Goal: Entertainment & Leisure: Browse casually

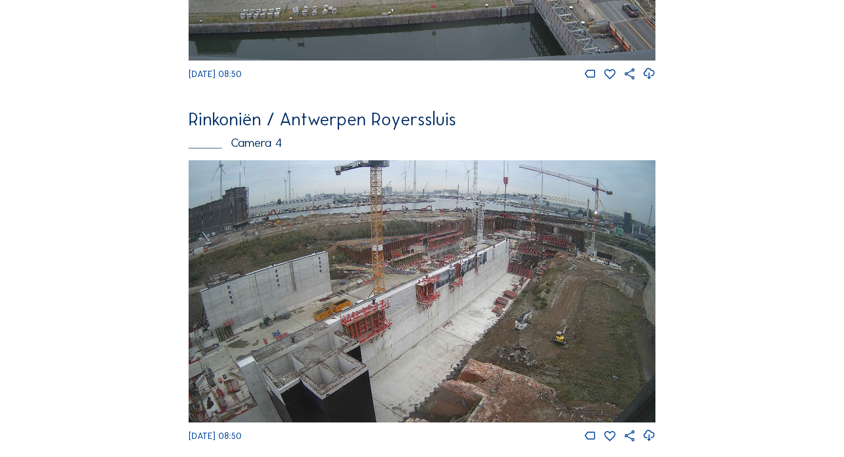
scroll to position [1474, 0]
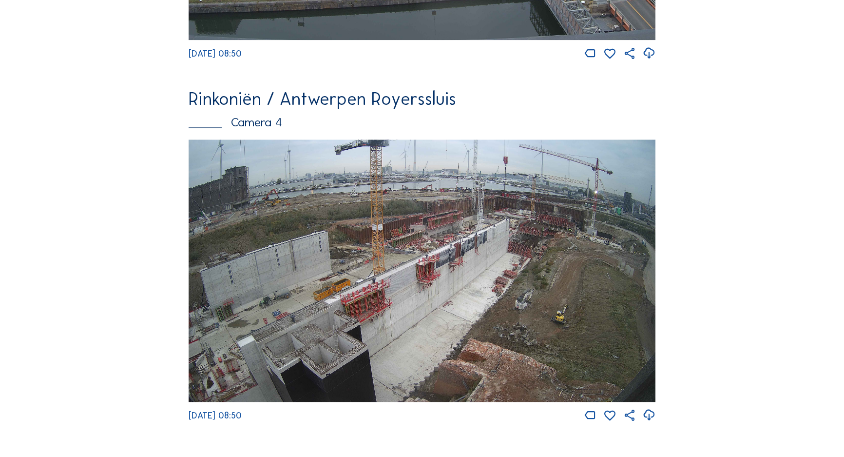
click at [546, 241] on img at bounding box center [422, 270] width 467 height 263
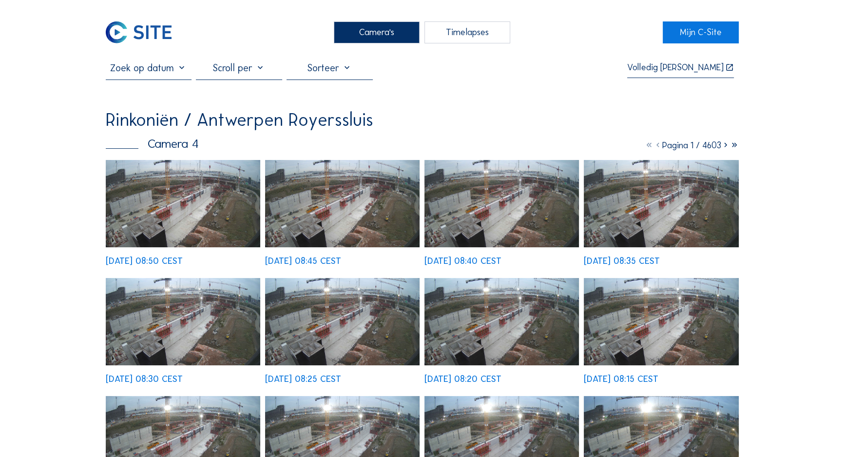
click at [182, 179] on img at bounding box center [183, 203] width 155 height 87
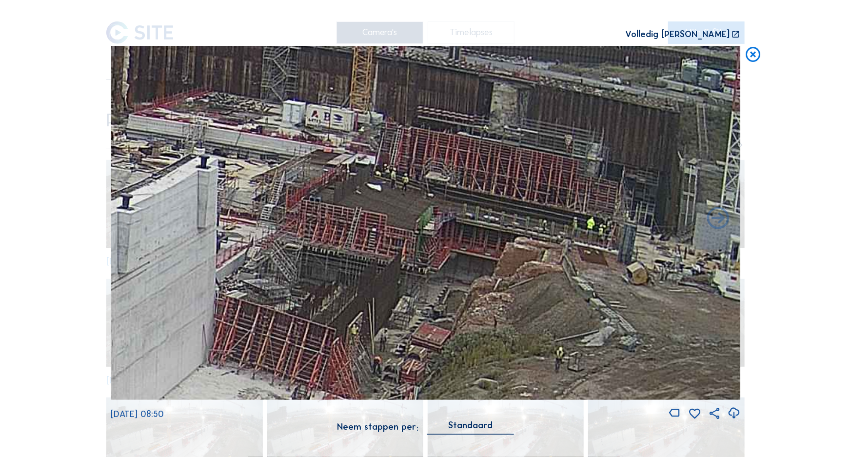
drag, startPoint x: 592, startPoint y: 165, endPoint x: 470, endPoint y: 195, distance: 125.7
click at [470, 195] on img at bounding box center [425, 223] width 629 height 354
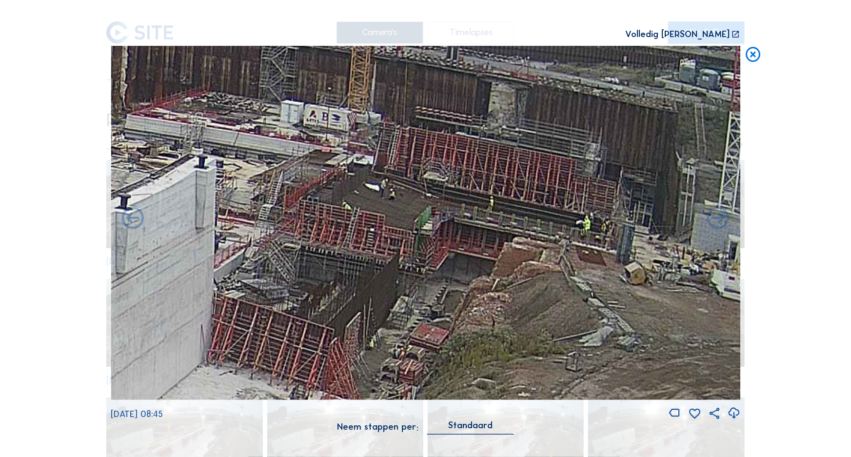
click at [756, 62] on icon at bounding box center [753, 55] width 18 height 19
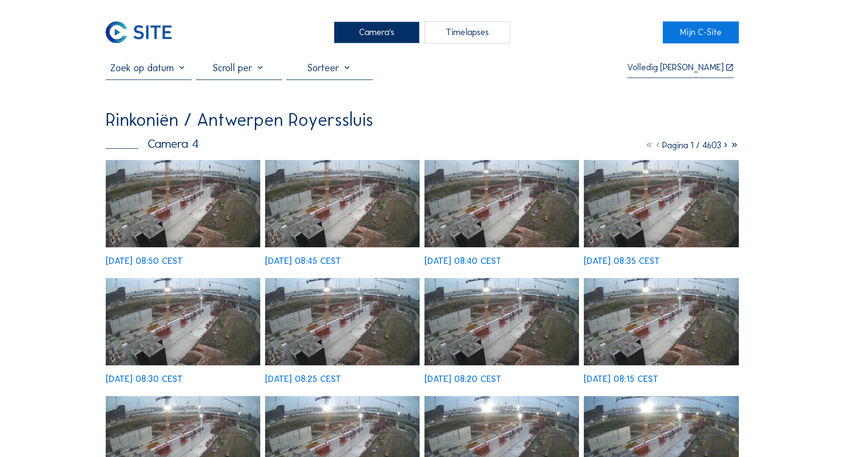
click at [356, 25] on div "Camera's" at bounding box center [377, 32] width 86 height 22
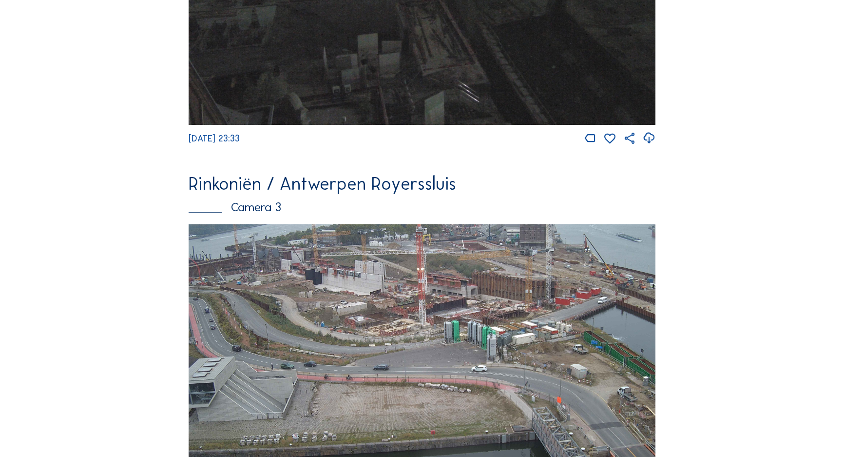
scroll to position [1031, 0]
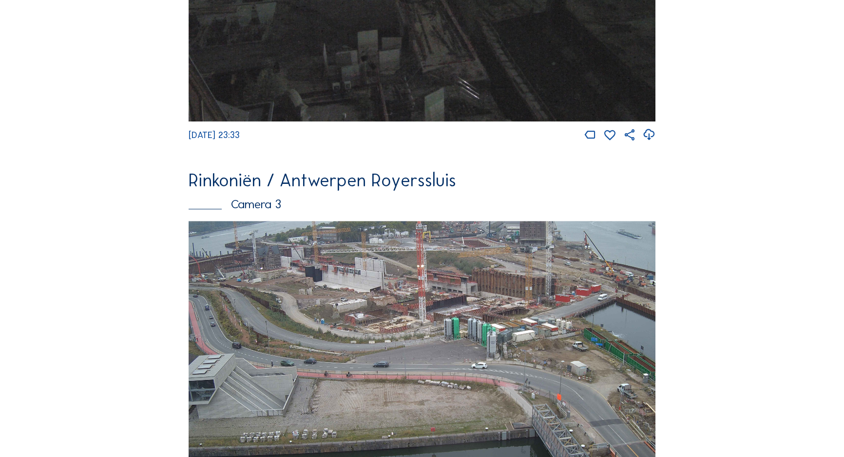
click at [388, 313] on img at bounding box center [422, 352] width 467 height 263
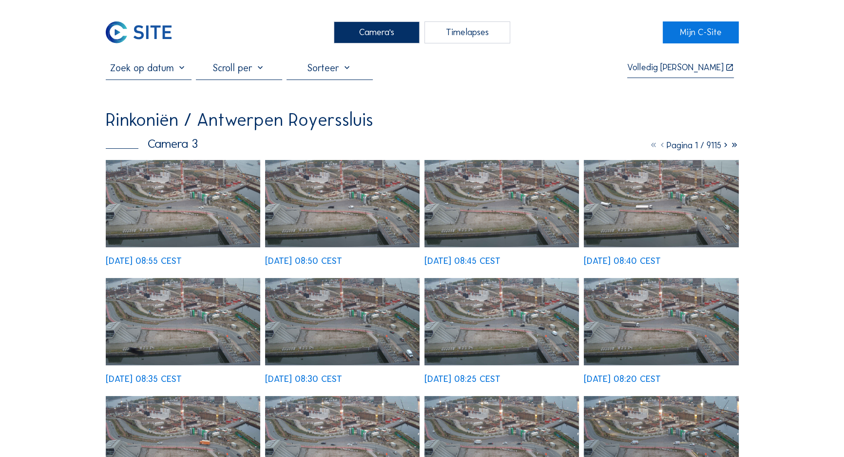
click at [191, 187] on img at bounding box center [183, 203] width 155 height 87
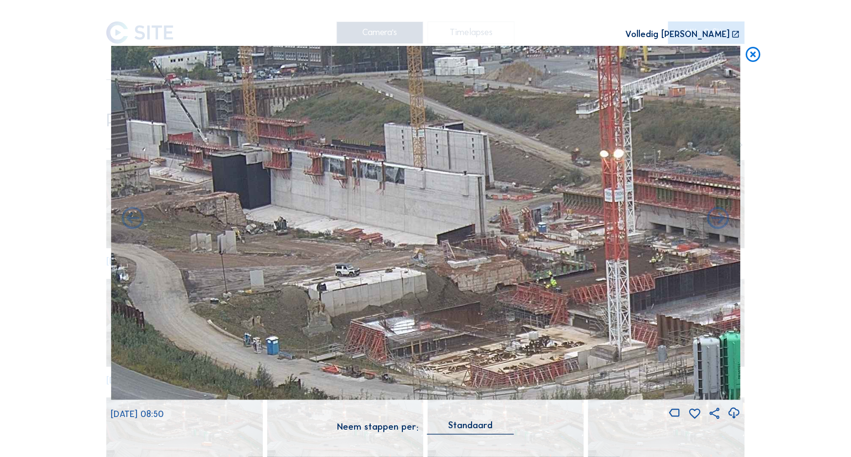
drag, startPoint x: 341, startPoint y: 129, endPoint x: 357, endPoint y: 233, distance: 105.6
click at [357, 233] on img at bounding box center [425, 223] width 629 height 354
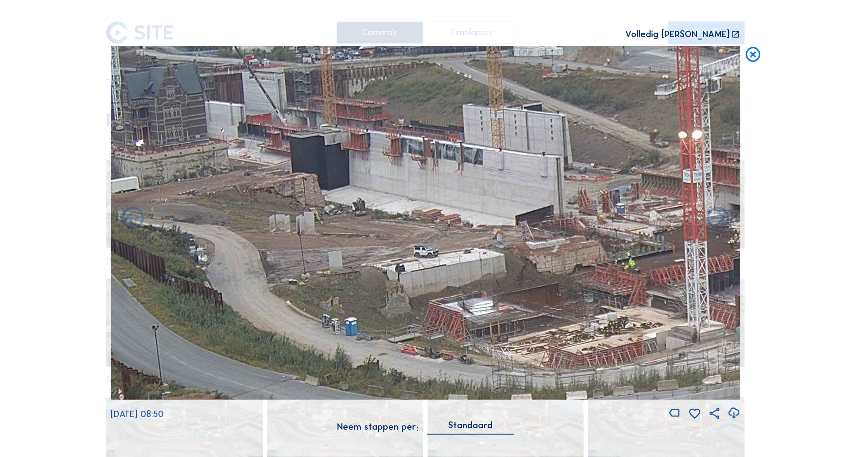
drag, startPoint x: 312, startPoint y: 234, endPoint x: 31, endPoint y: 203, distance: 282.5
click at [31, 203] on div "Scroll om door de tijd te reizen | Druk op de 'Alt'-knop + scroll om te Zoomen …" at bounding box center [425, 228] width 851 height 457
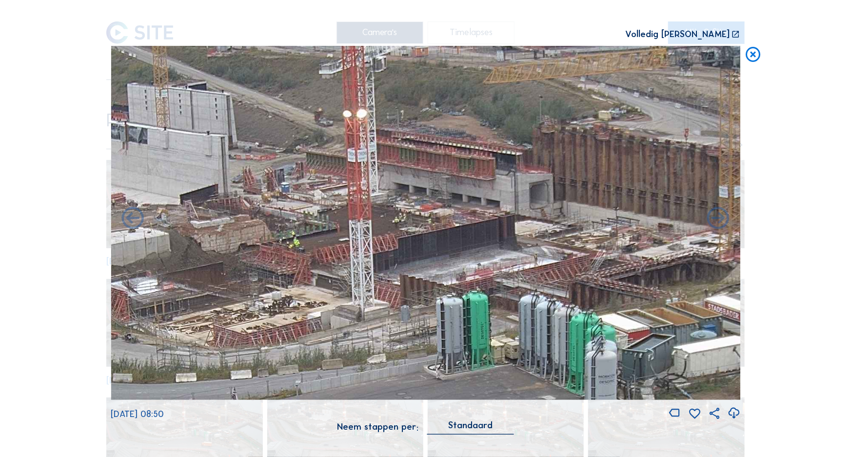
drag, startPoint x: 491, startPoint y: 269, endPoint x: 546, endPoint y: 262, distance: 55.6
click at [546, 262] on img at bounding box center [425, 223] width 629 height 354
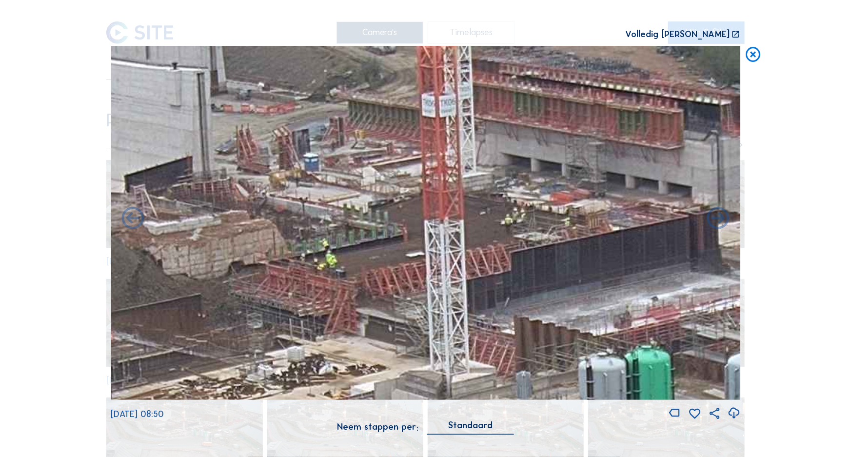
drag, startPoint x: 369, startPoint y: 254, endPoint x: 398, endPoint y: 250, distance: 28.7
click at [398, 250] on img at bounding box center [425, 223] width 629 height 354
click at [754, 58] on icon at bounding box center [753, 55] width 18 height 19
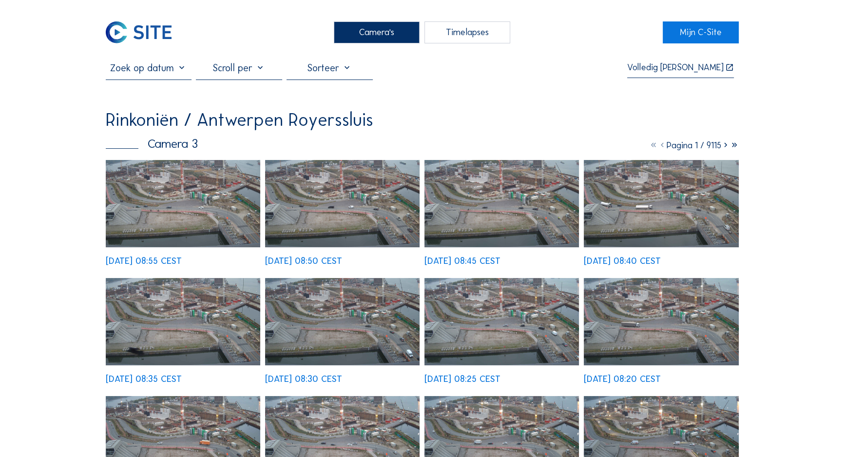
click at [367, 26] on div "Camera's" at bounding box center [377, 32] width 86 height 22
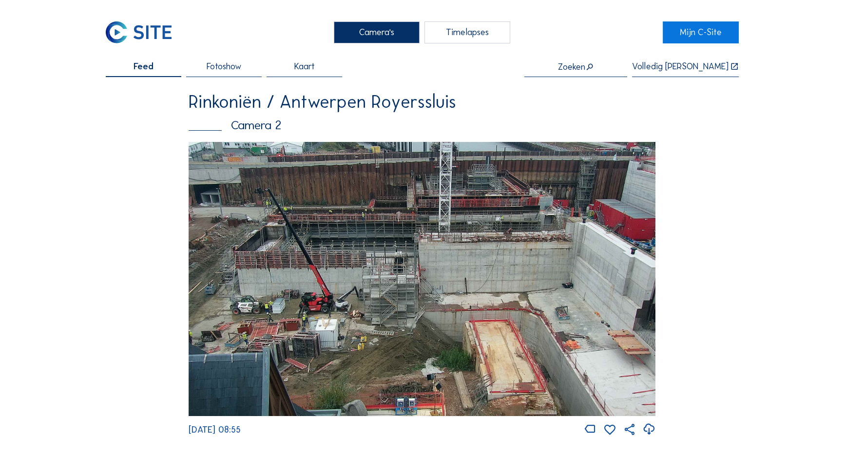
scroll to position [53, 0]
